Goal: Information Seeking & Learning: Learn about a topic

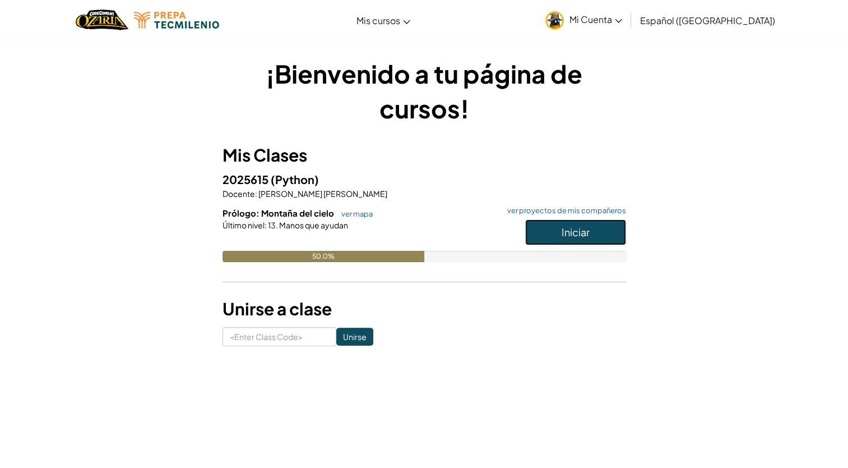
click at [551, 237] on button "Iniciar" at bounding box center [575, 232] width 101 height 26
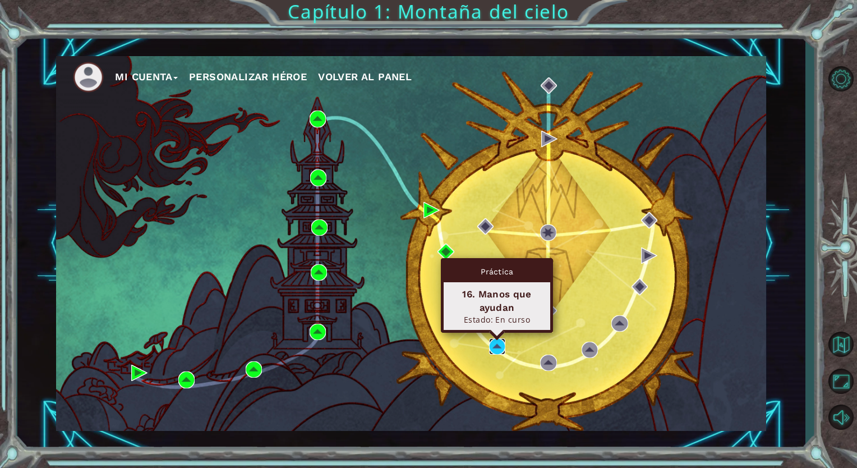
click at [497, 344] on img at bounding box center [497, 346] width 16 height 16
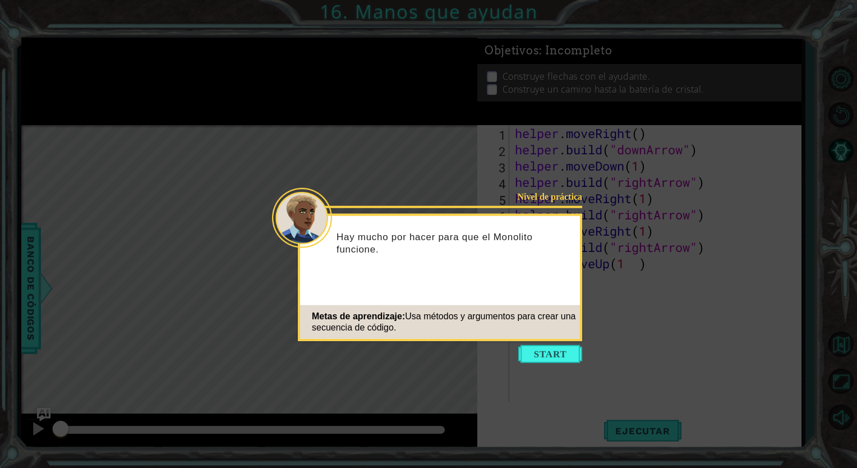
click at [541, 344] on icon at bounding box center [428, 234] width 857 height 468
click at [542, 353] on button "Start" at bounding box center [550, 354] width 64 height 18
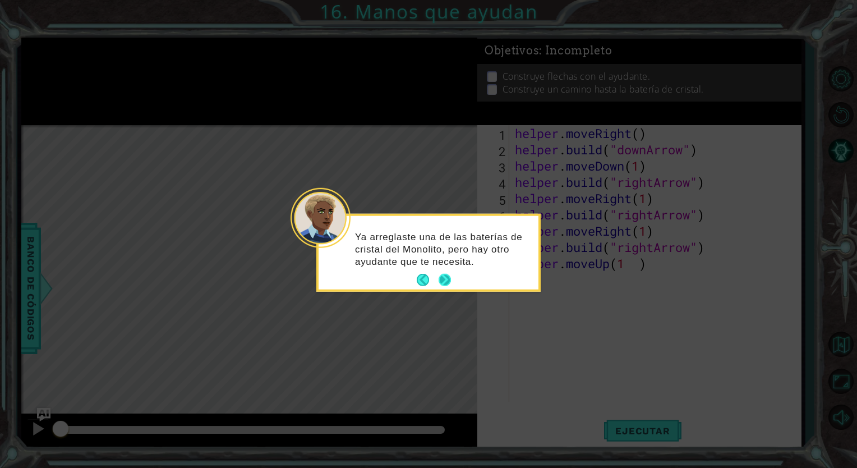
click at [447, 287] on footer at bounding box center [434, 279] width 34 height 17
click at [486, 318] on icon at bounding box center [428, 234] width 857 height 468
click at [445, 279] on button "Next" at bounding box center [444, 280] width 13 height 13
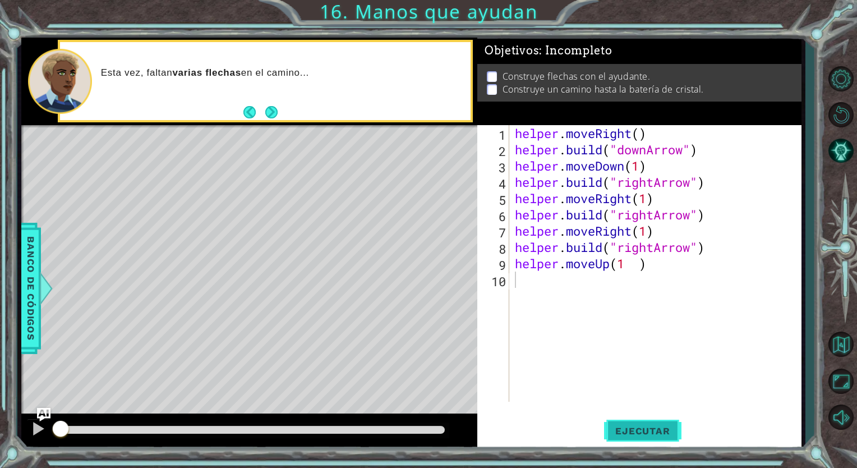
click at [629, 424] on button "Ejecutar" at bounding box center [642, 430] width 77 height 33
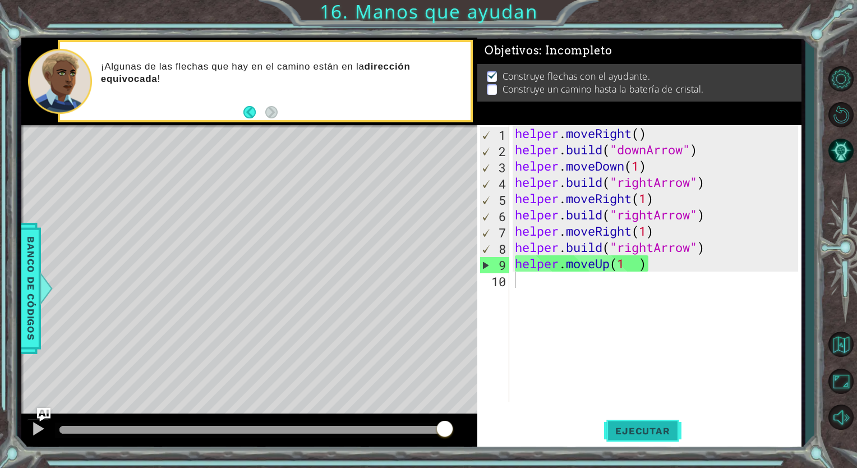
click at [630, 431] on span "Ejecutar" at bounding box center [642, 430] width 77 height 11
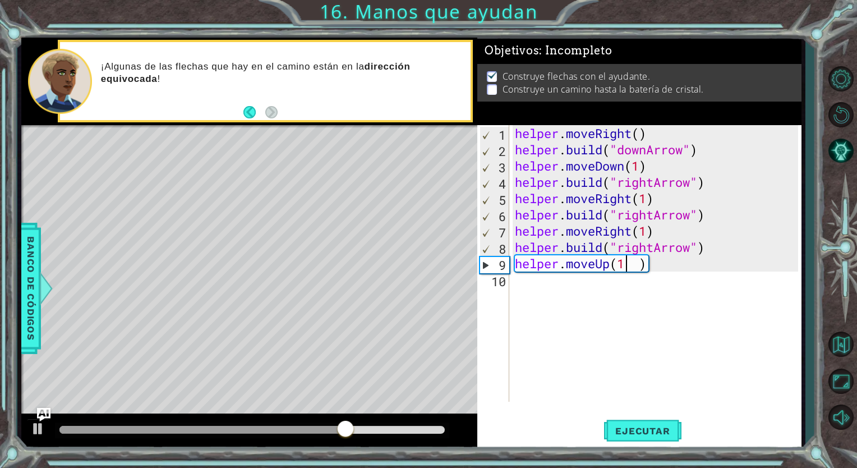
click at [628, 265] on div "helper . moveRight ( ) helper . build ( "downArrow" ) helper . moveDown ( 1 ) h…" at bounding box center [658, 279] width 291 height 309
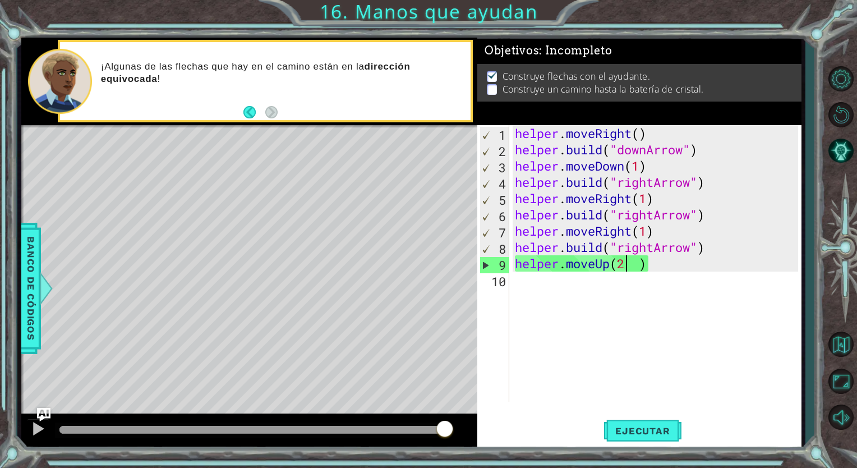
type textarea "helper.moveUp(2 )"
click at [244, 113] on button "Back" at bounding box center [254, 112] width 22 height 12
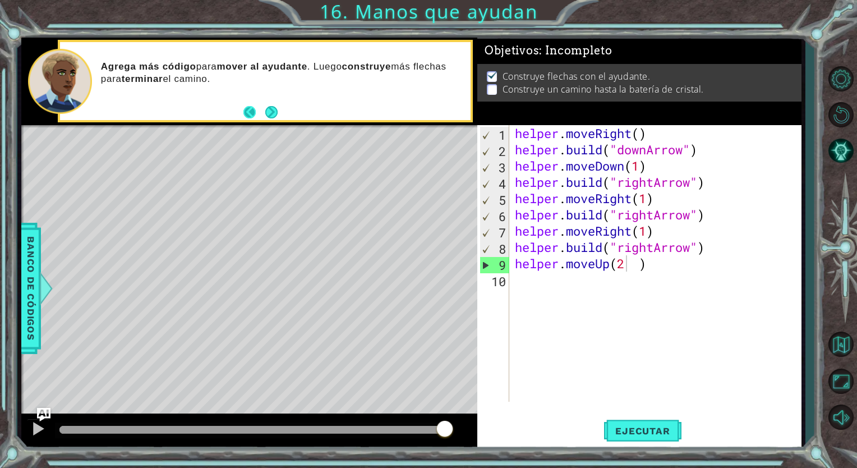
click at [252, 113] on button "Back" at bounding box center [254, 112] width 22 height 12
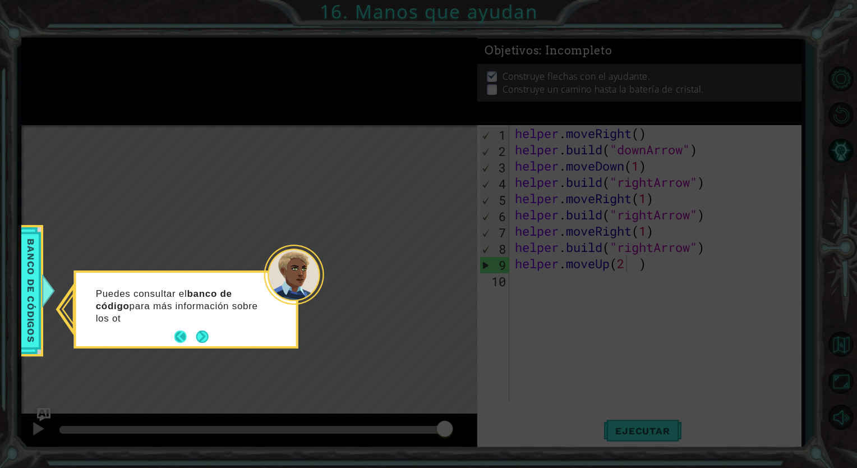
click at [178, 339] on button "Back" at bounding box center [185, 337] width 22 height 12
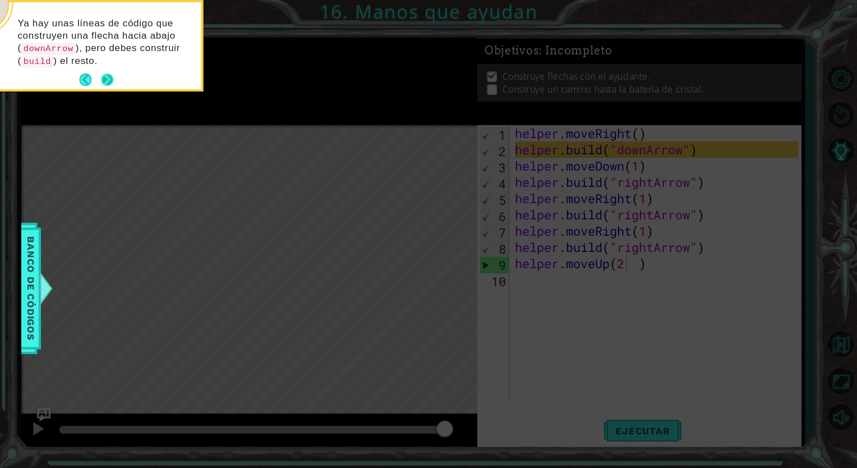
click at [108, 76] on button "Next" at bounding box center [107, 79] width 13 height 13
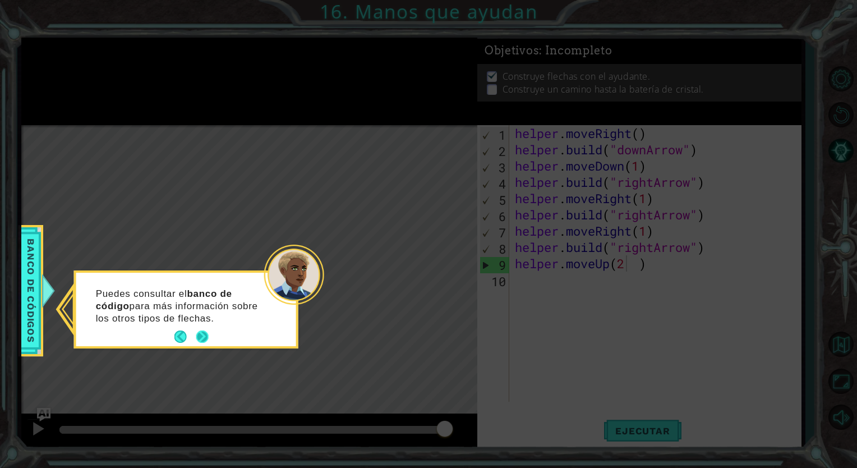
click at [195, 338] on button "Next" at bounding box center [202, 336] width 15 height 15
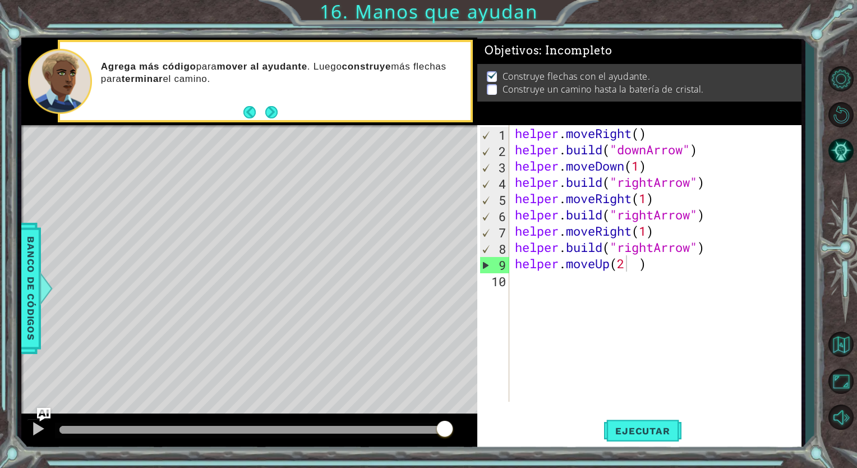
click at [195, 338] on div "Level Map" at bounding box center [280, 290] width 518 height 330
click at [278, 114] on div "Agrega más código para mover al ayudante . Luego construye más flechas para ter…" at bounding box center [265, 81] width 410 height 78
click at [277, 114] on button "Next" at bounding box center [272, 112] width 14 height 14
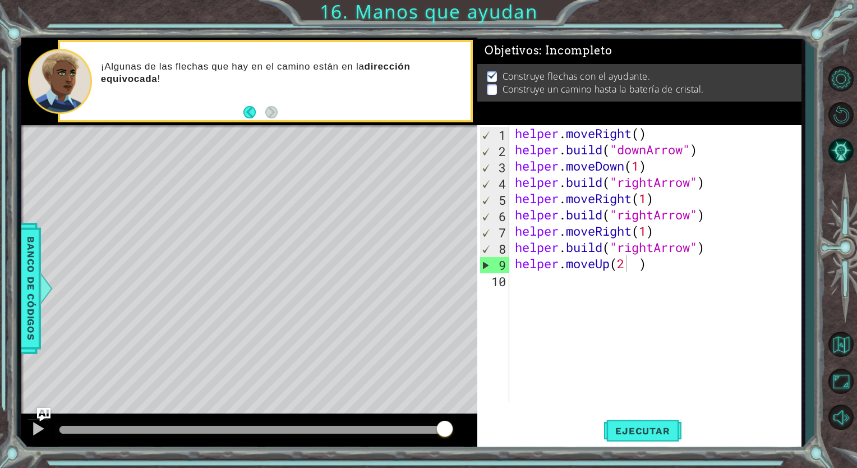
click at [516, 262] on div "helper . moveRight ( ) helper . build ( "downArrow" ) helper . moveDown ( 1 ) h…" at bounding box center [658, 279] width 291 height 309
drag, startPoint x: 516, startPoint y: 262, endPoint x: 682, endPoint y: 265, distance: 166.6
click at [682, 265] on div "helper . moveRight ( ) helper . build ( "downArrow" ) helper . moveDown ( 1 ) h…" at bounding box center [658, 279] width 291 height 309
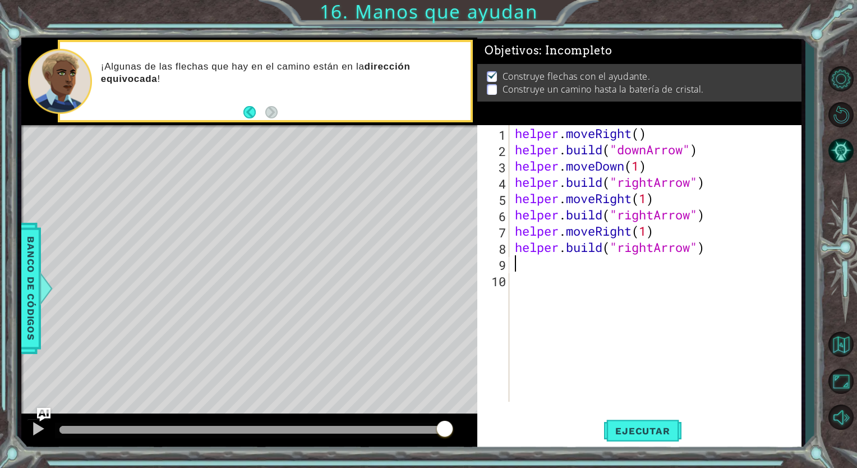
scroll to position [0, 0]
click at [631, 436] on button "Ejecutar" at bounding box center [642, 430] width 77 height 33
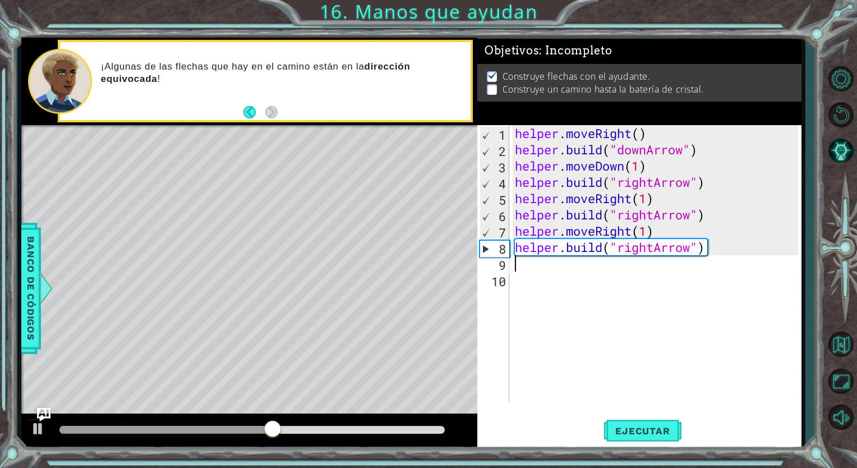
click at [546, 262] on div "helper . moveRight ( ) helper . build ( "downArrow" ) helper . moveDown ( 1 ) h…" at bounding box center [658, 279] width 291 height 309
drag, startPoint x: 382, startPoint y: 432, endPoint x: 321, endPoint y: 430, distance: 61.2
click at [321, 430] on div at bounding box center [321, 429] width 20 height 20
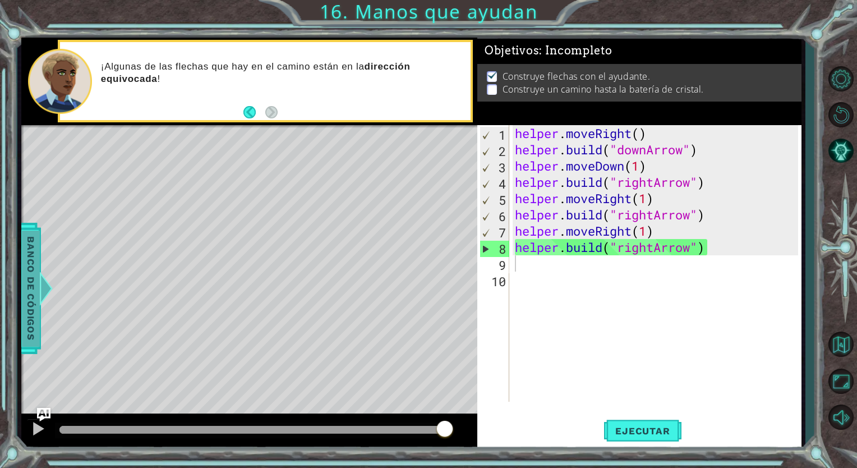
click at [29, 351] on div "Banco de códigos" at bounding box center [31, 288] width 20 height 131
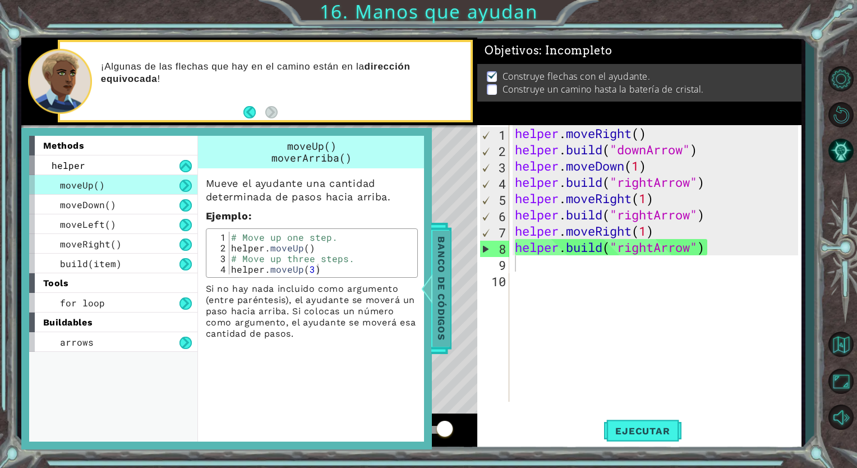
click at [450, 274] on span "Banco de códigos" at bounding box center [441, 288] width 18 height 116
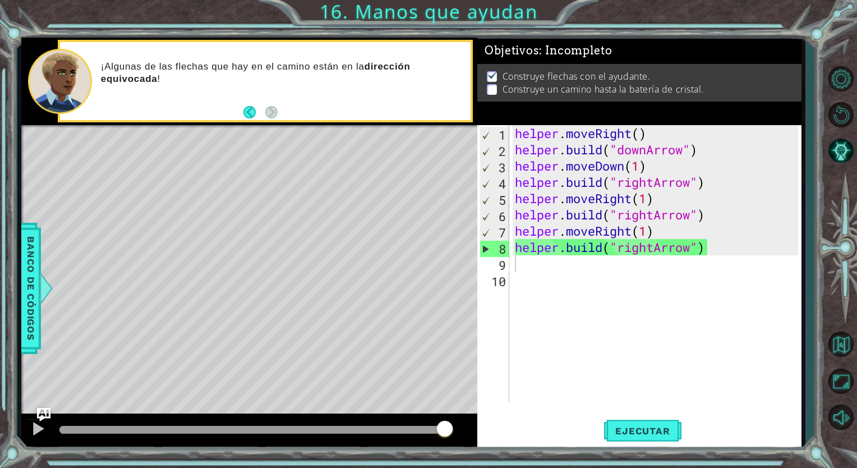
click at [523, 269] on div "helper . moveRight ( ) helper . build ( "downArrow" ) helper . moveDown ( 1 ) h…" at bounding box center [658, 279] width 291 height 309
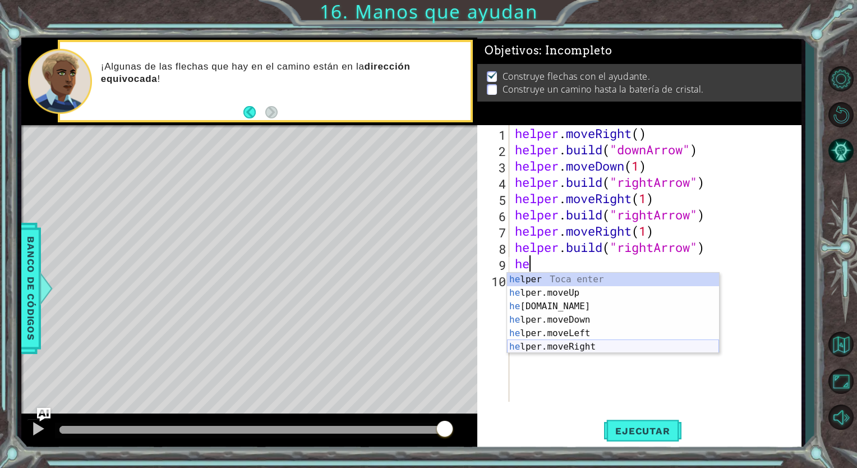
click at [570, 342] on div "he lper Toca enter he lper.moveUp Toca enter he [DOMAIN_NAME] Toca enter he lpe…" at bounding box center [613, 327] width 212 height 108
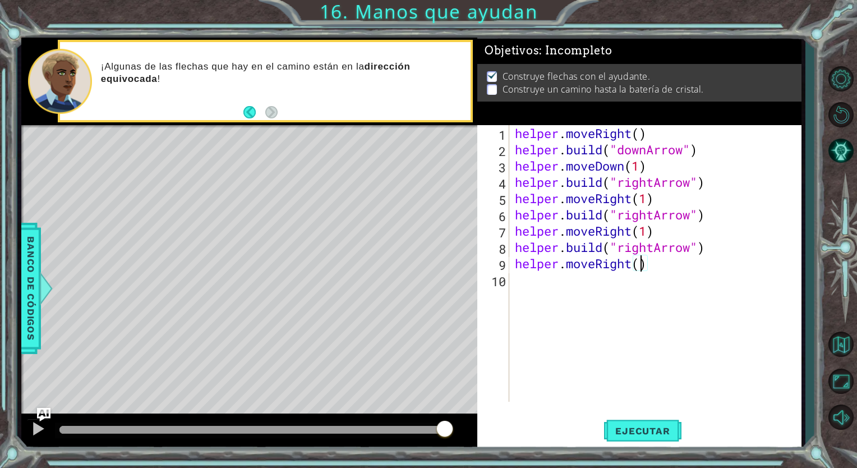
scroll to position [0, 6]
click at [636, 438] on button "Ejecutar" at bounding box center [642, 430] width 77 height 33
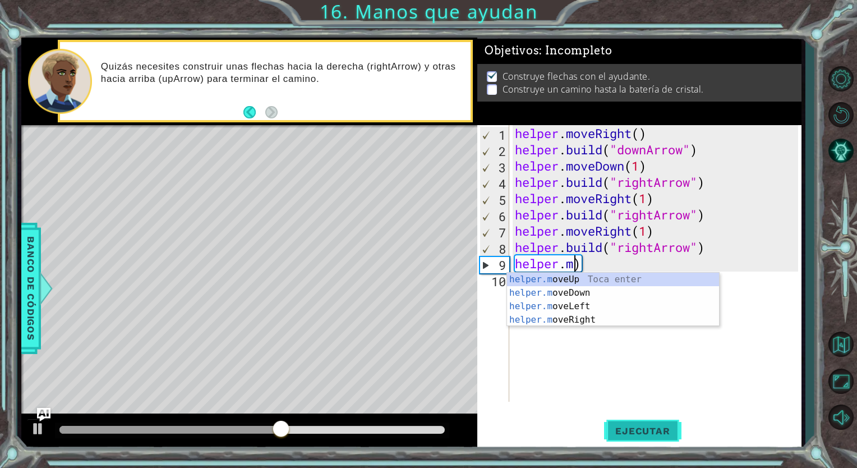
scroll to position [0, 2]
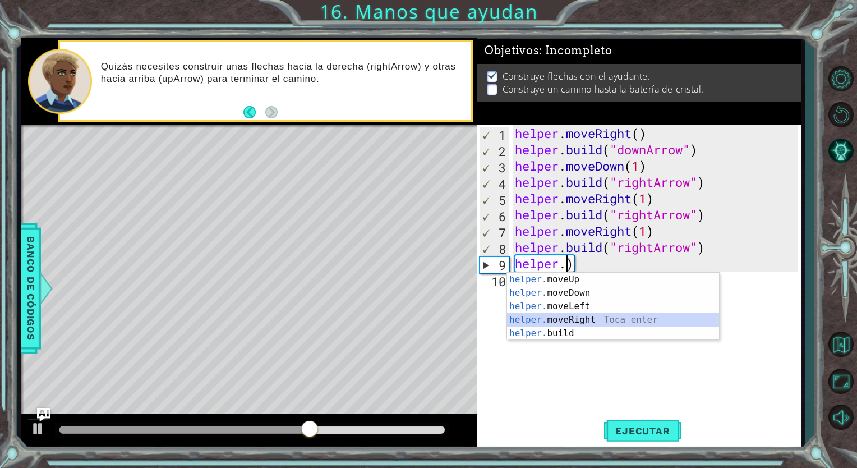
click at [567, 315] on div "helper. moveUp Toca enter helper. moveDown Toca enter helper. moveLeft Toca ent…" at bounding box center [613, 320] width 212 height 94
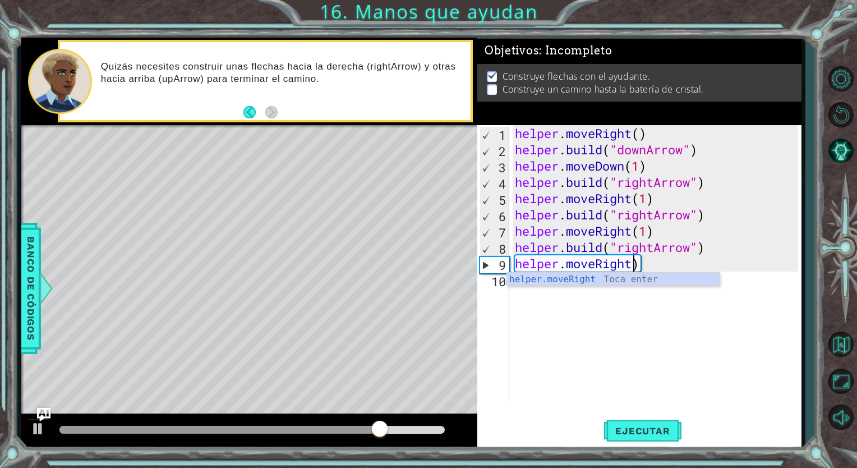
click at [593, 266] on div "helper . moveRight ( ) helper . build ( "downArrow" ) helper . moveDown ( 1 ) h…" at bounding box center [658, 279] width 291 height 309
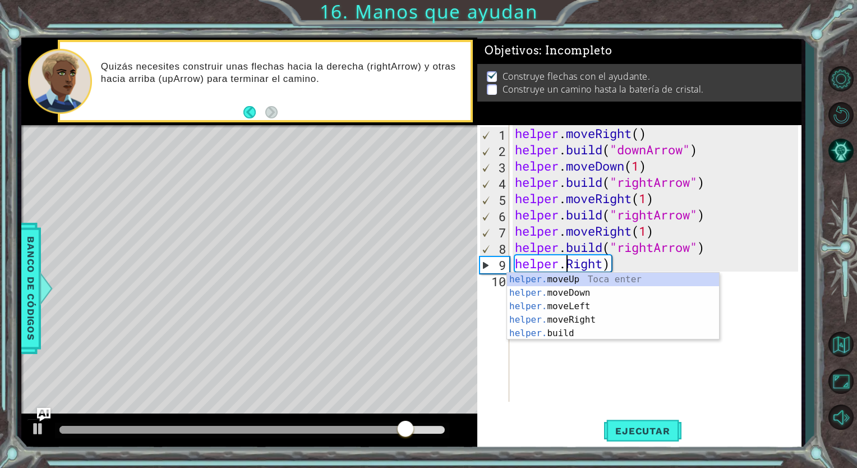
click at [604, 266] on div "helper . moveRight ( ) helper . build ( "downArrow" ) helper . moveDown ( 1 ) h…" at bounding box center [658, 279] width 291 height 309
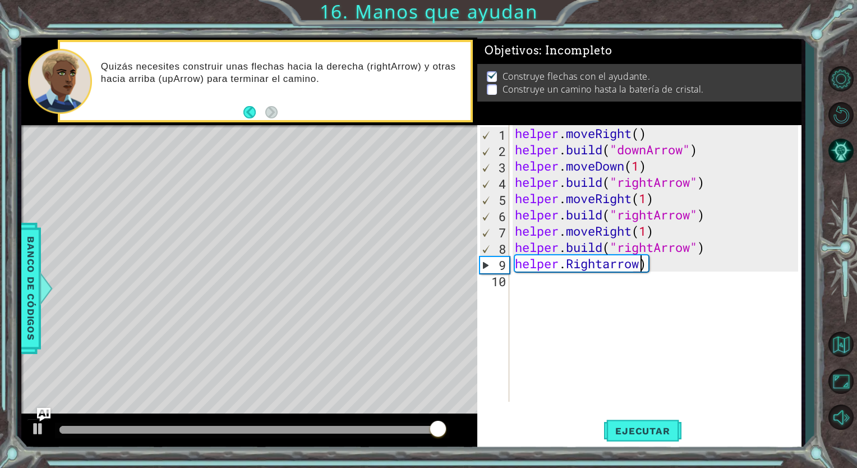
scroll to position [0, 5]
click at [650, 265] on div "helper . moveRight ( ) helper . build ( "downArrow" ) helper . moveDown ( 1 ) h…" at bounding box center [658, 279] width 291 height 309
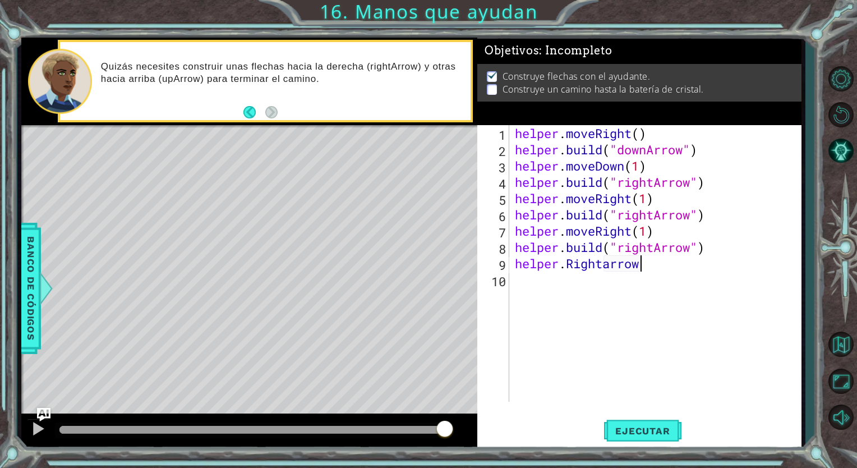
scroll to position [0, 4]
click at [638, 433] on span "Ejecutar" at bounding box center [642, 430] width 77 height 11
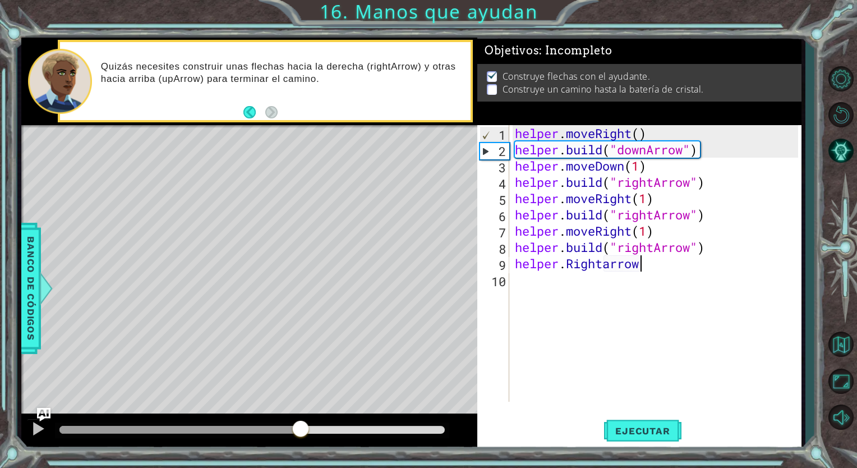
click at [301, 432] on div at bounding box center [251, 430] width 385 height 8
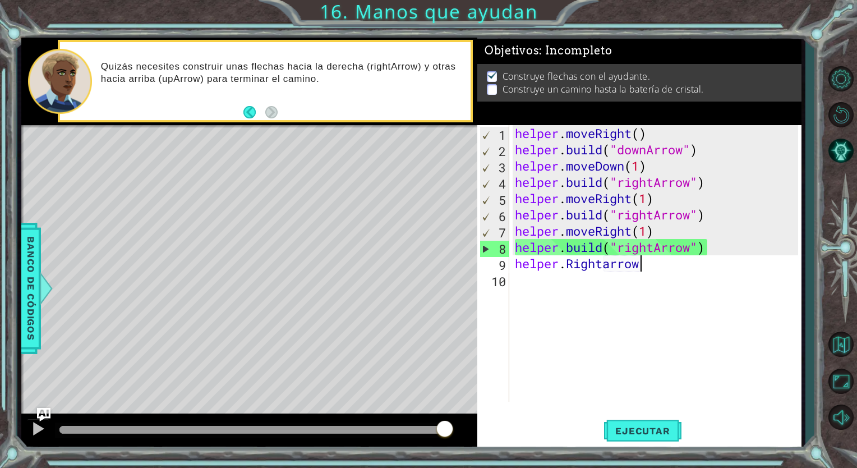
drag, startPoint x: 301, startPoint y: 432, endPoint x: 453, endPoint y: 431, distance: 152.0
click at [36, 432] on div at bounding box center [38, 428] width 15 height 15
click at [36, 432] on button at bounding box center [38, 429] width 22 height 23
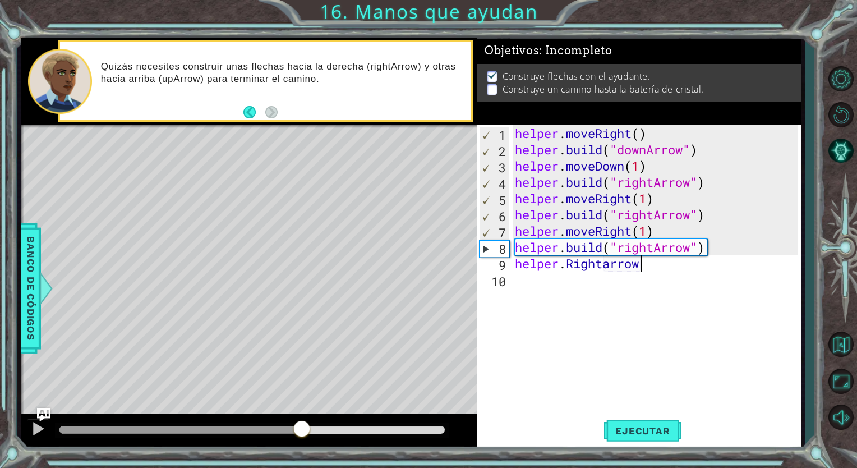
click at [302, 427] on div at bounding box center [251, 430] width 385 height 8
click at [651, 271] on div "helper . moveRight ( ) helper . build ( "downArrow" ) helper . moveDown ( 1 ) h…" at bounding box center [658, 279] width 291 height 309
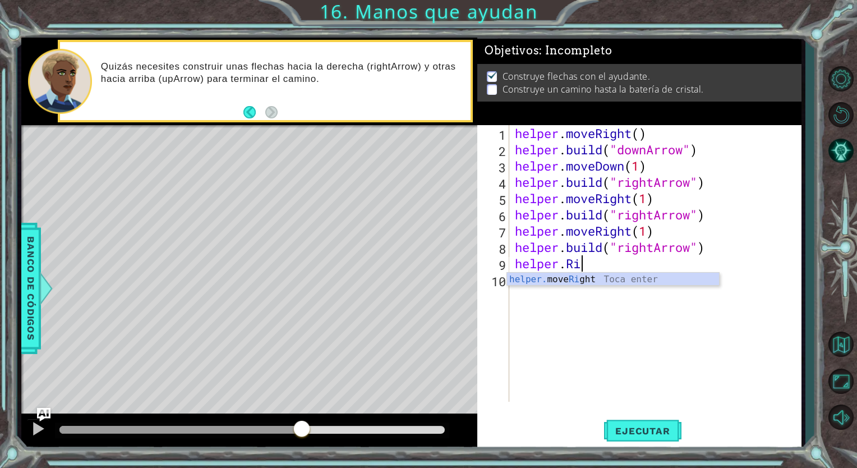
scroll to position [0, 2]
type textarea "h"
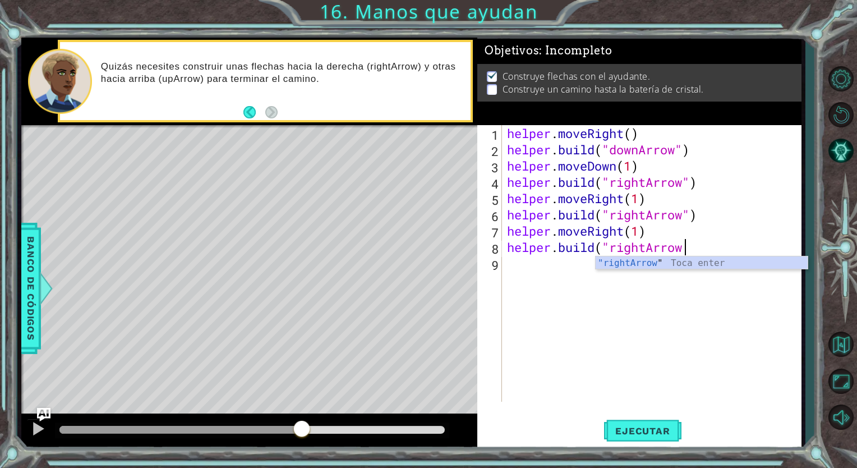
click at [643, 269] on body "1 ההההההההההההההההההההההההההההההההההההההההההההההההההההההההההההההההההההההההההההה…" at bounding box center [428, 234] width 857 height 468
click at [689, 249] on div "helper . moveRight ( ) helper . build ( "downArrow" ) helper . moveDown ( 1 ) h…" at bounding box center [654, 279] width 299 height 309
type textarea "[DOMAIN_NAME]("rightArrow")"
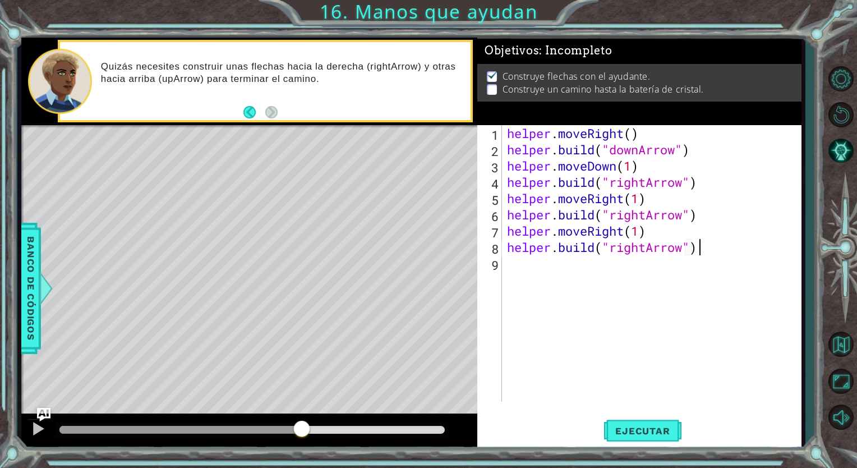
scroll to position [0, 8]
click at [511, 258] on div "helper . moveRight ( ) helper . build ( "downArrow" ) helper . moveDown ( 1 ) h…" at bounding box center [654, 279] width 299 height 309
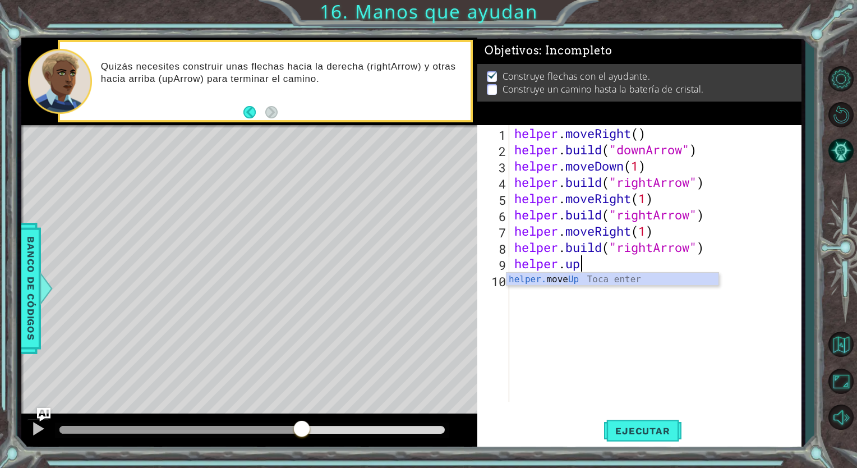
scroll to position [0, 2]
type textarea "helper.upArrow"
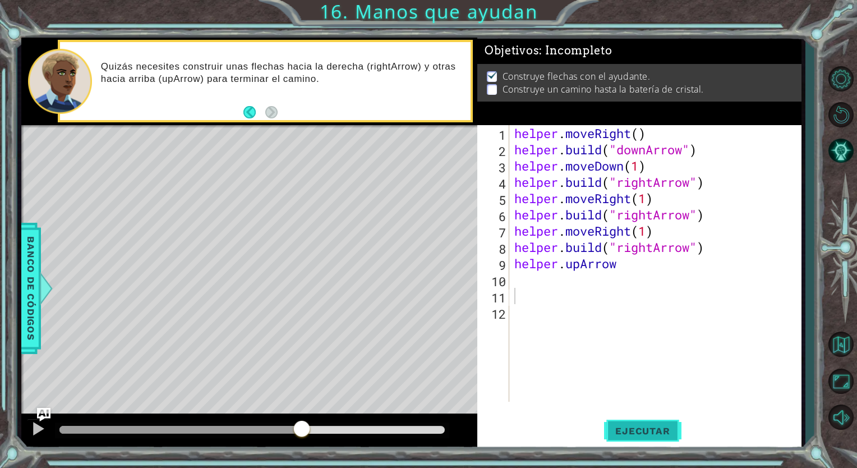
click at [629, 428] on span "Ejecutar" at bounding box center [642, 430] width 77 height 11
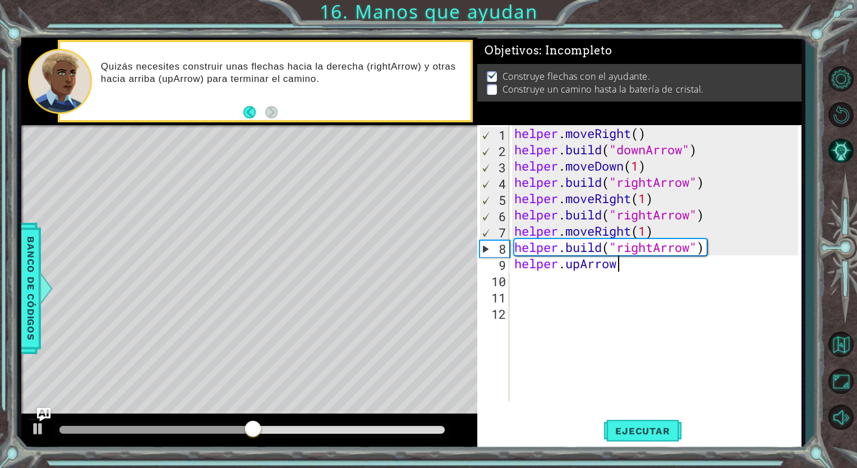
click at [624, 265] on div "helper . moveRight ( ) helper . build ( "downArrow" ) helper . moveDown ( 1 ) h…" at bounding box center [658, 279] width 292 height 309
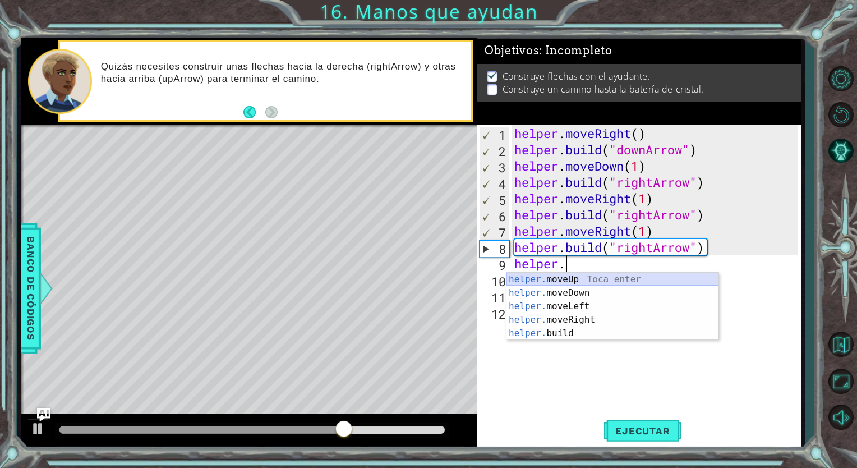
click at [585, 273] on div "helper. moveUp Toca enter helper. moveDown Toca enter helper. moveLeft Toca ent…" at bounding box center [612, 320] width 212 height 94
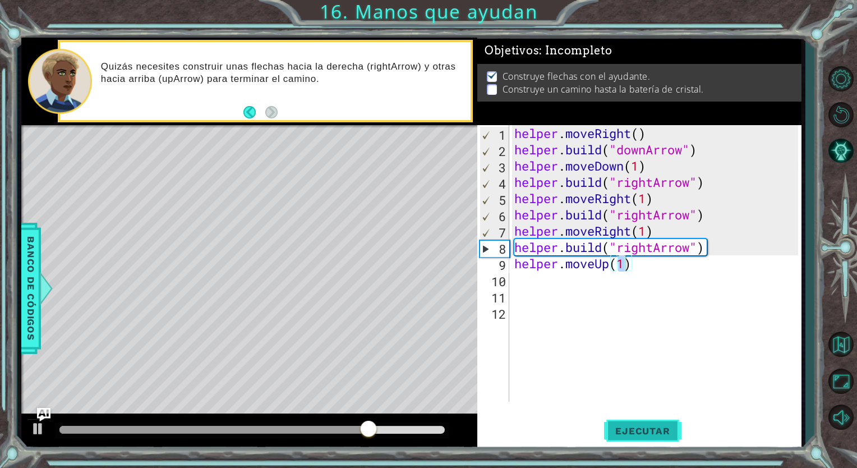
click at [639, 436] on button "Ejecutar" at bounding box center [642, 430] width 77 height 33
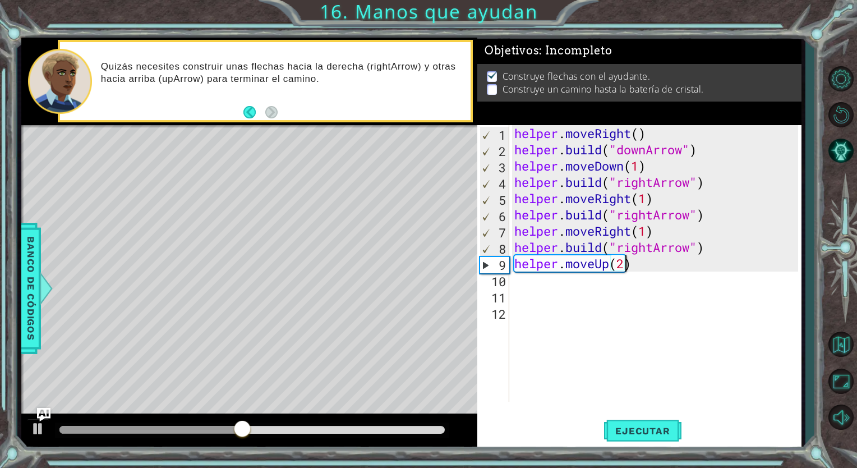
scroll to position [0, 4]
click at [627, 437] on button "Ejecutar" at bounding box center [642, 430] width 77 height 33
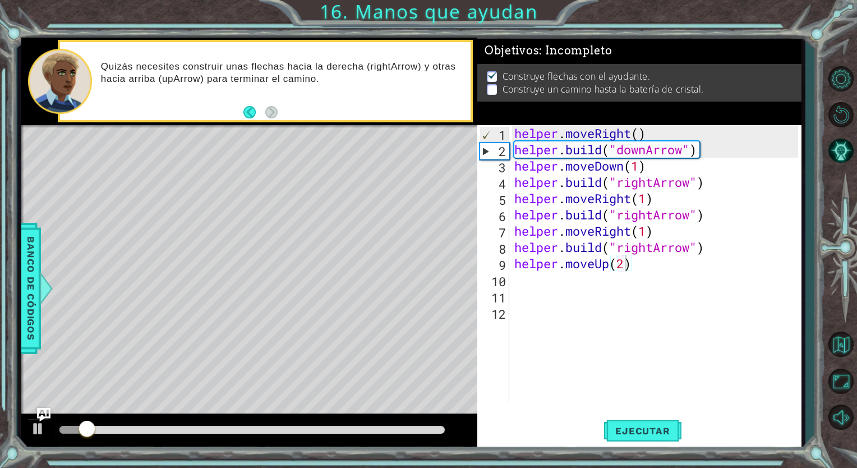
click at [212, 425] on div at bounding box center [252, 430] width 394 height 16
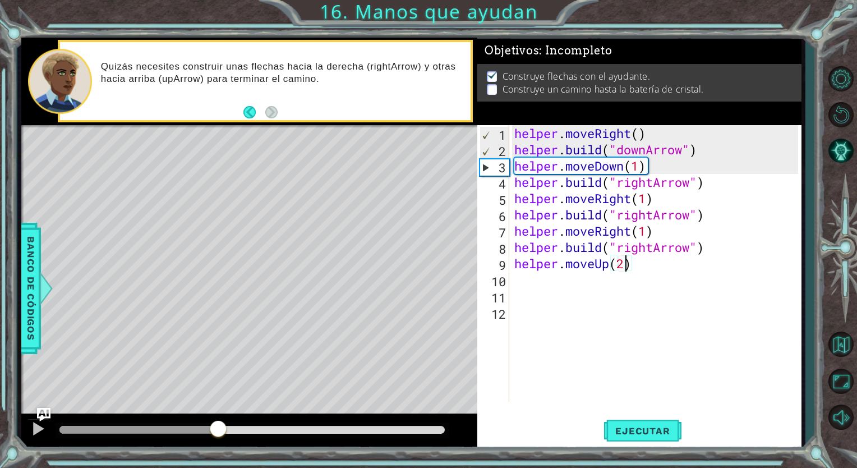
click at [218, 430] on div at bounding box center [251, 430] width 385 height 8
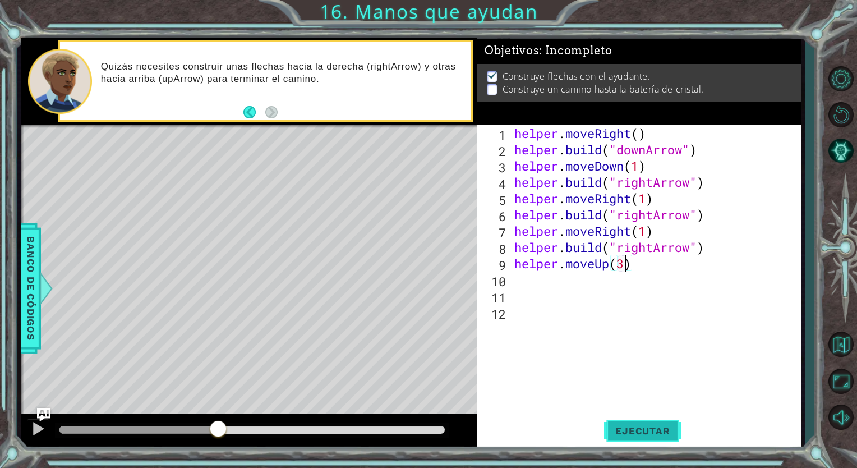
type textarea "helper.moveUp(3)"
click at [616, 438] on button "Ejecutar" at bounding box center [642, 430] width 77 height 33
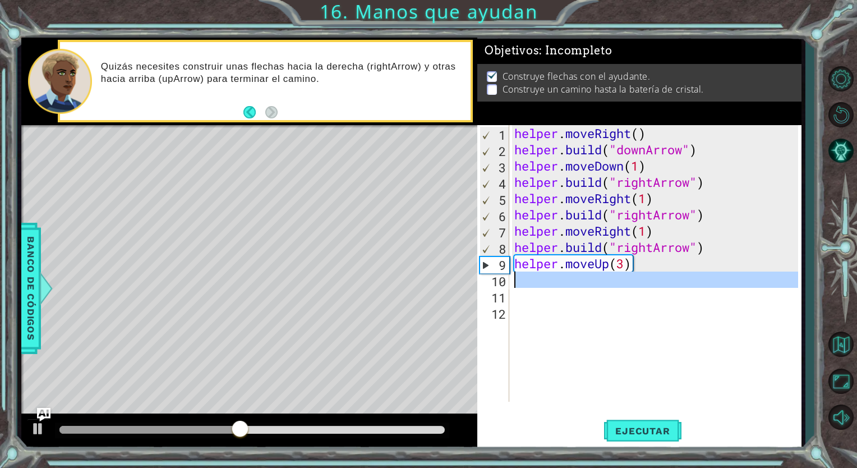
click at [505, 284] on div "10" at bounding box center [494, 281] width 30 height 16
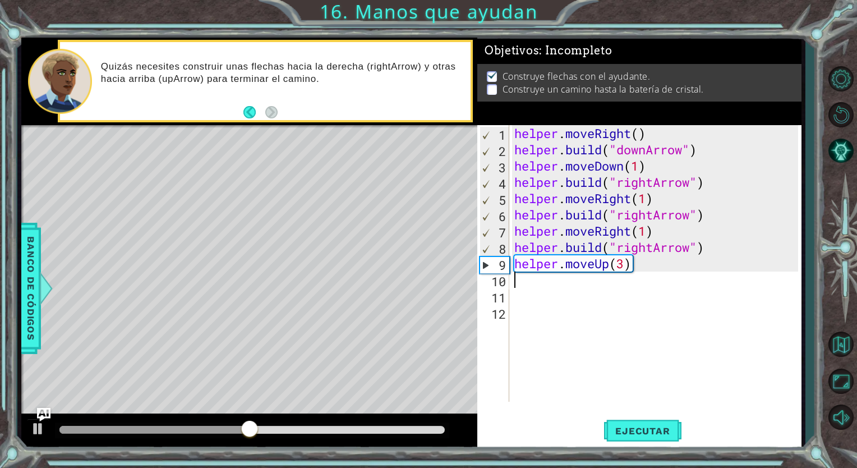
click at [523, 287] on div "helper . moveRight ( ) helper . build ( "downArrow" ) helper . moveDown ( 1 ) h…" at bounding box center [658, 279] width 292 height 309
